Goal: Navigation & Orientation: Find specific page/section

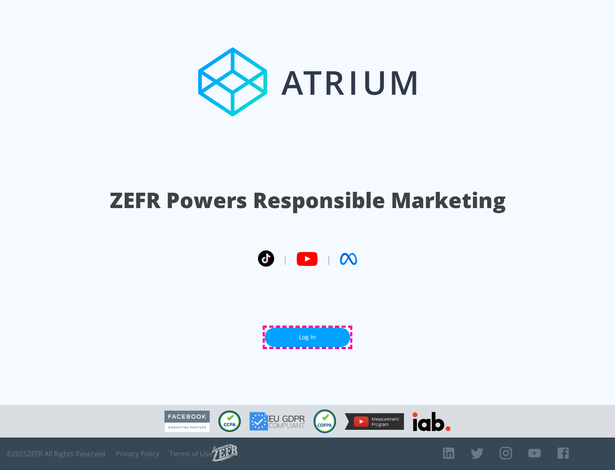
click at [308, 337] on link "Log In" at bounding box center [307, 337] width 85 height 19
